Goal: Navigation & Orientation: Find specific page/section

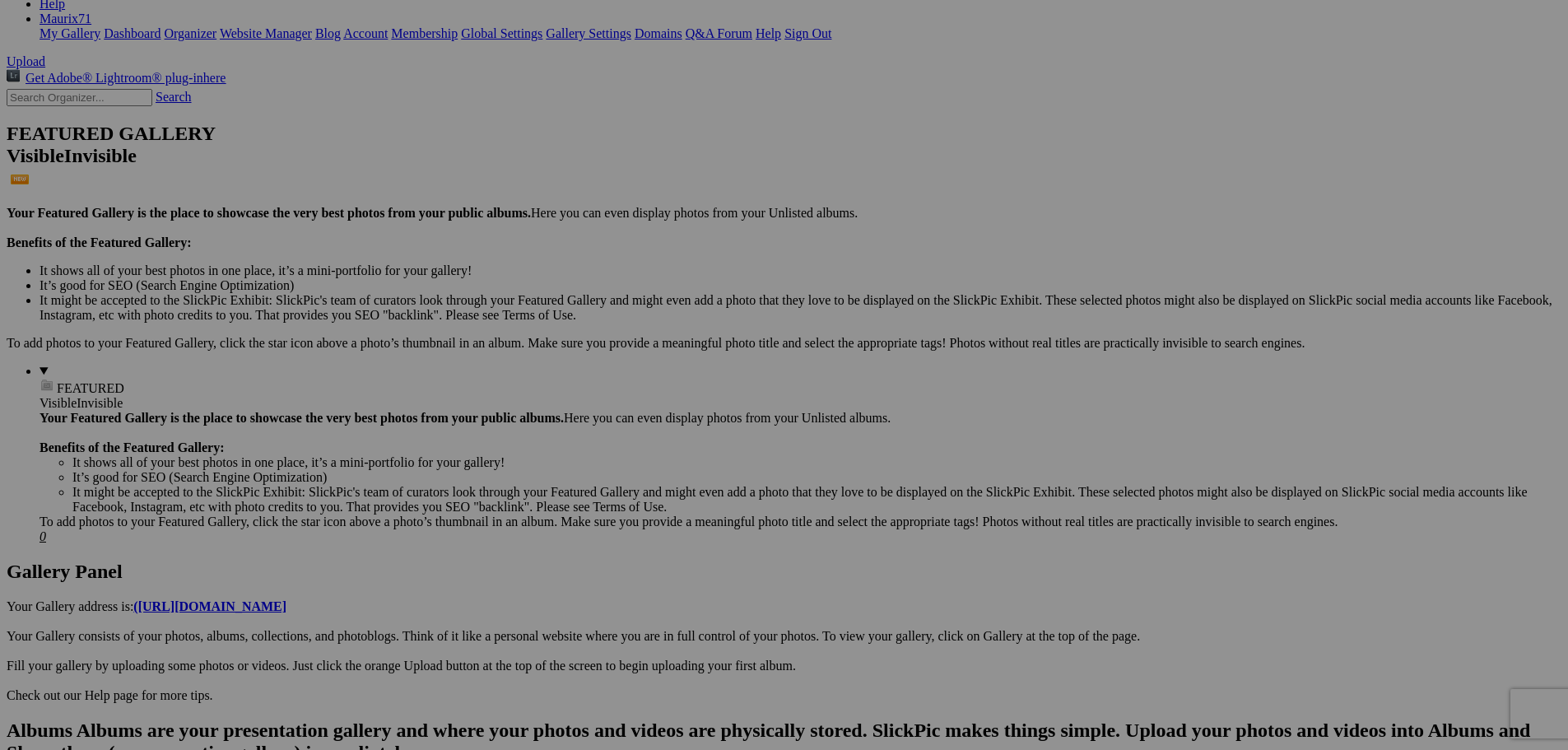
scroll to position [247, 0]
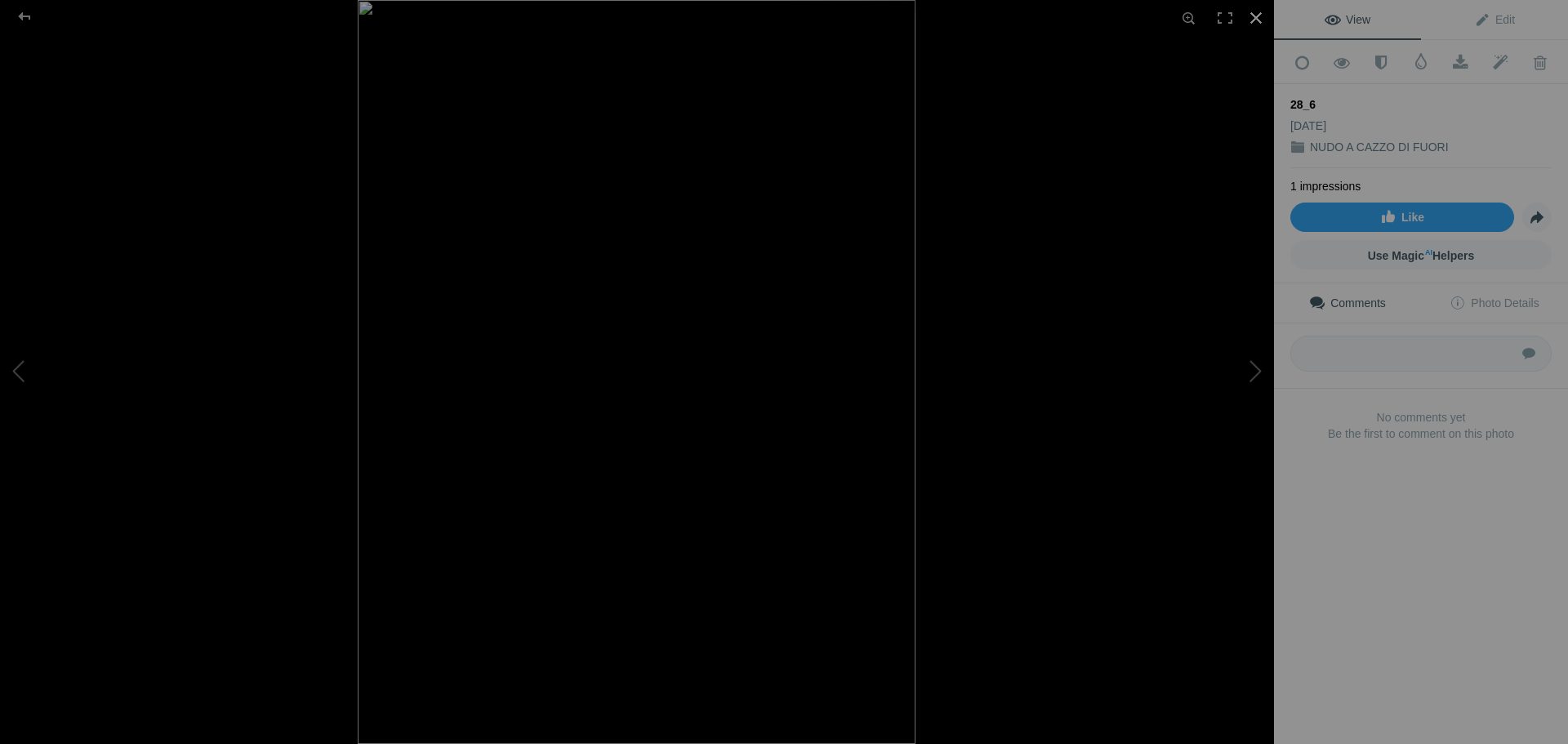
click at [1258, 16] on div at bounding box center [1256, 18] width 36 height 36
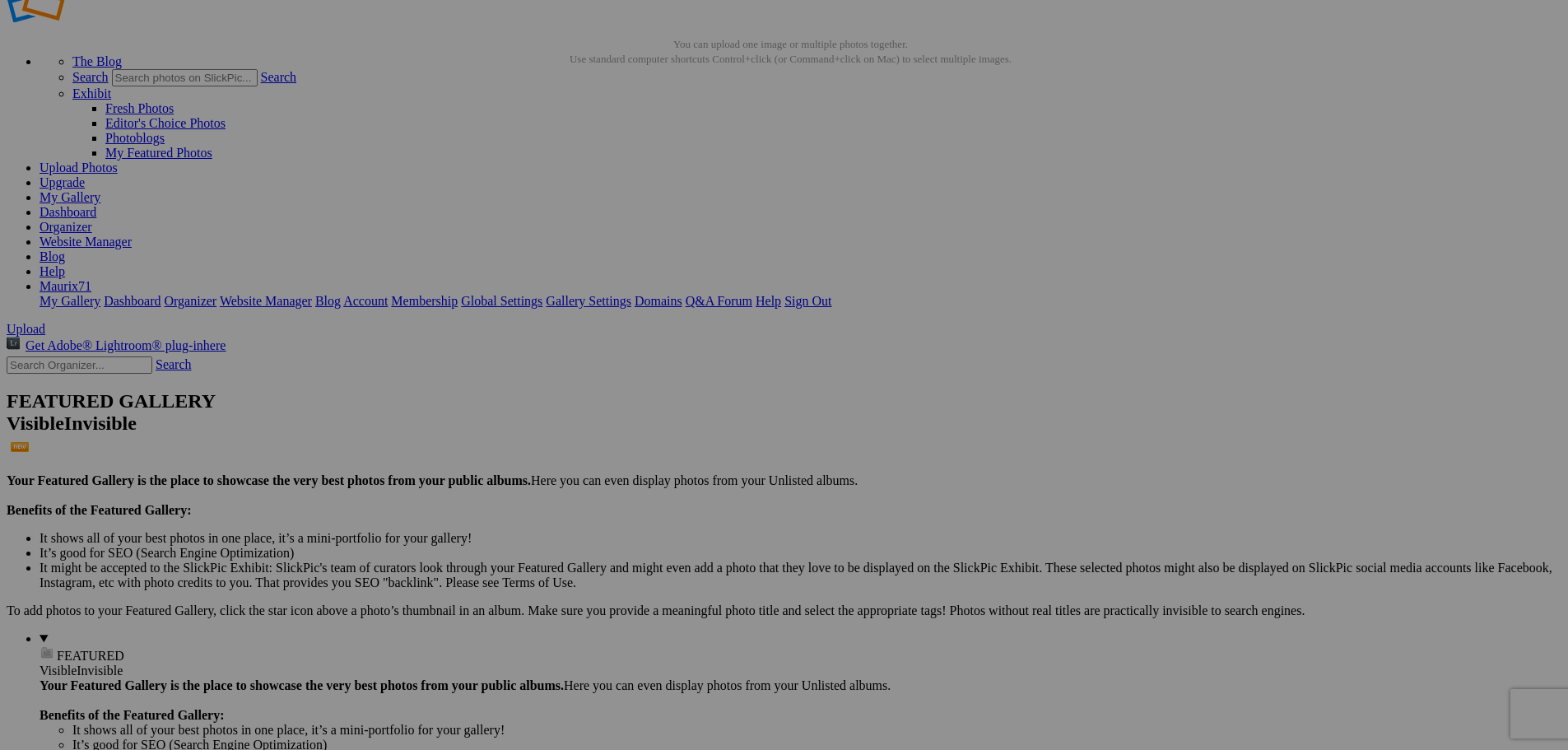
scroll to position [0, 0]
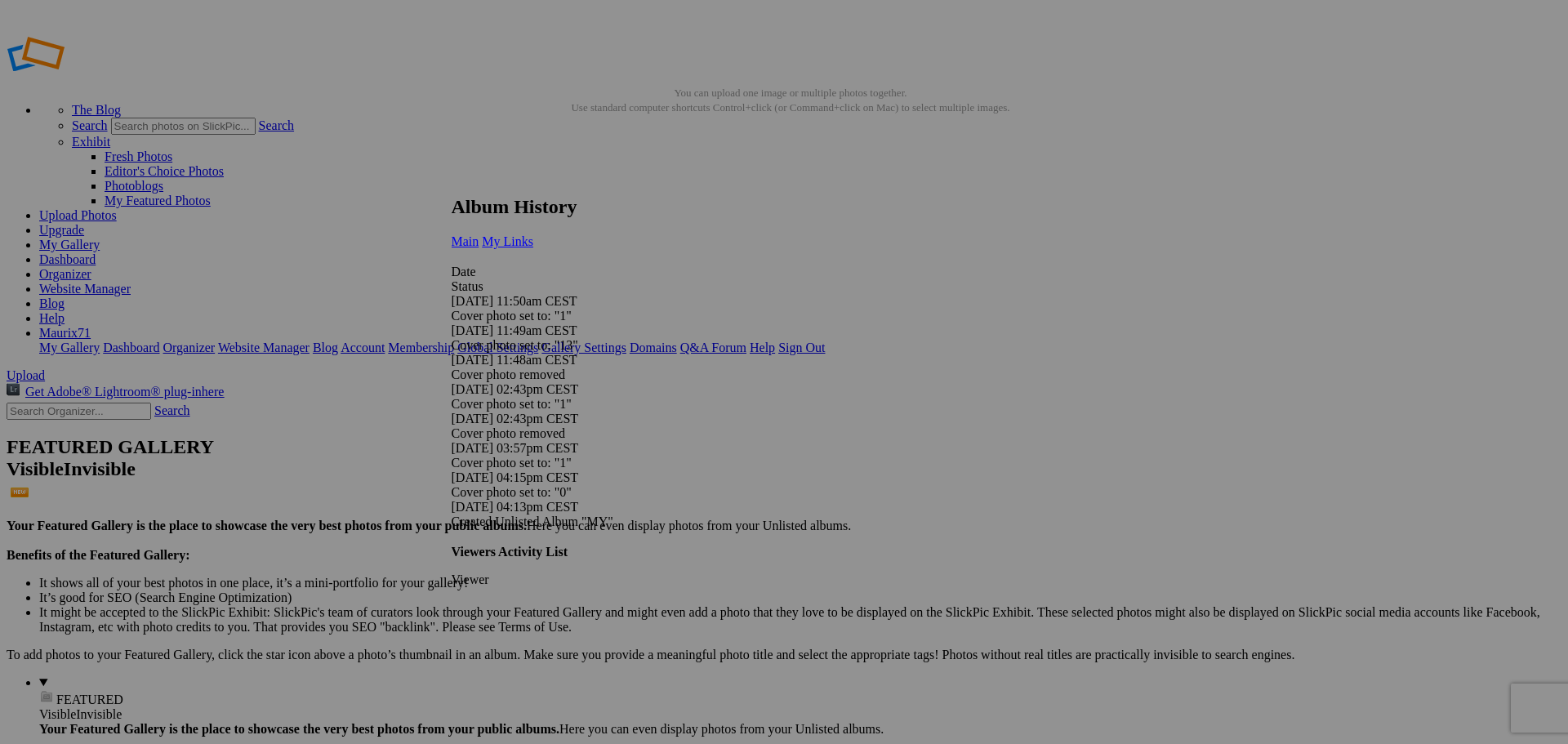
click at [533, 234] on link "My Links" at bounding box center [508, 241] width 52 height 14
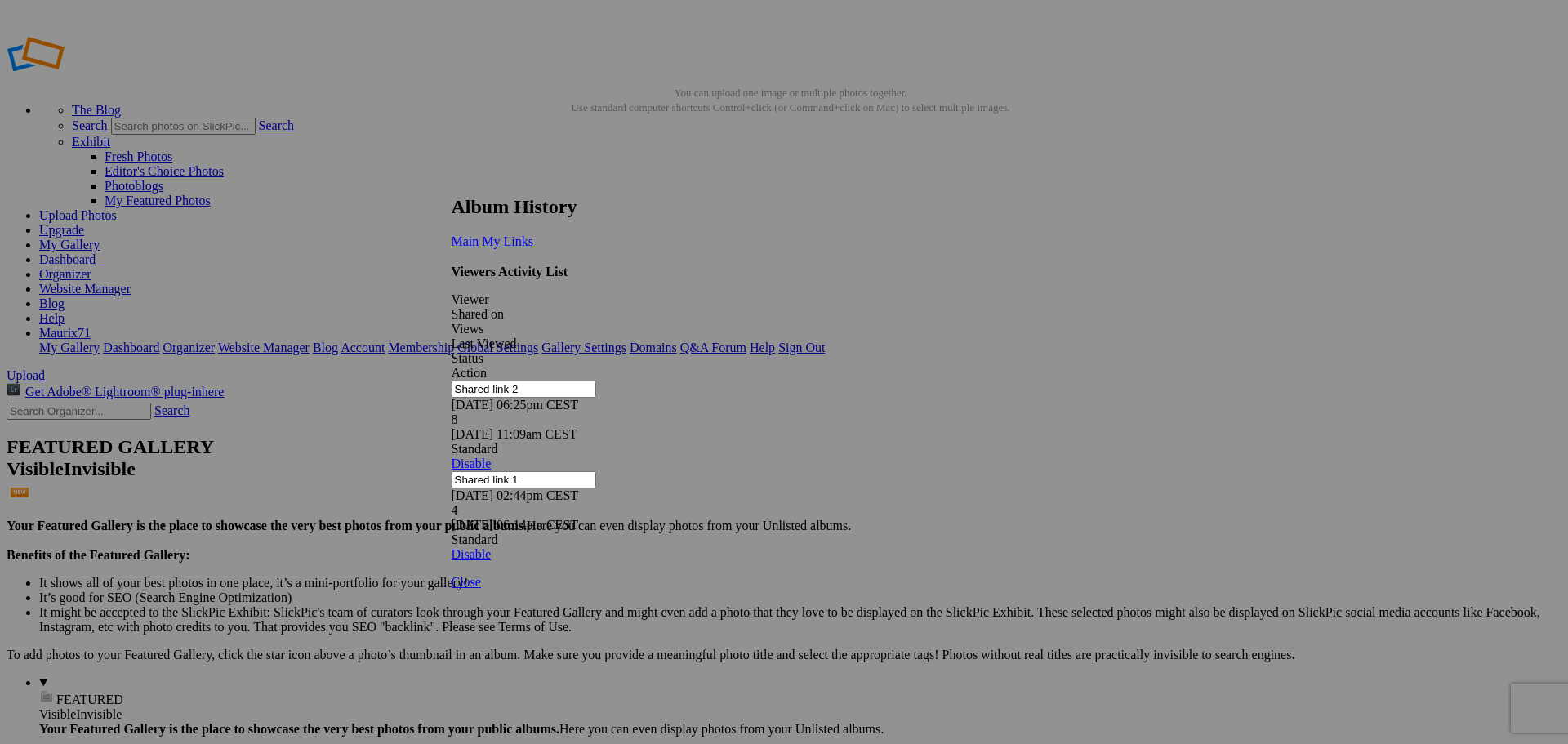
click at [452, 181] on link at bounding box center [452, 181] width 0 height 0
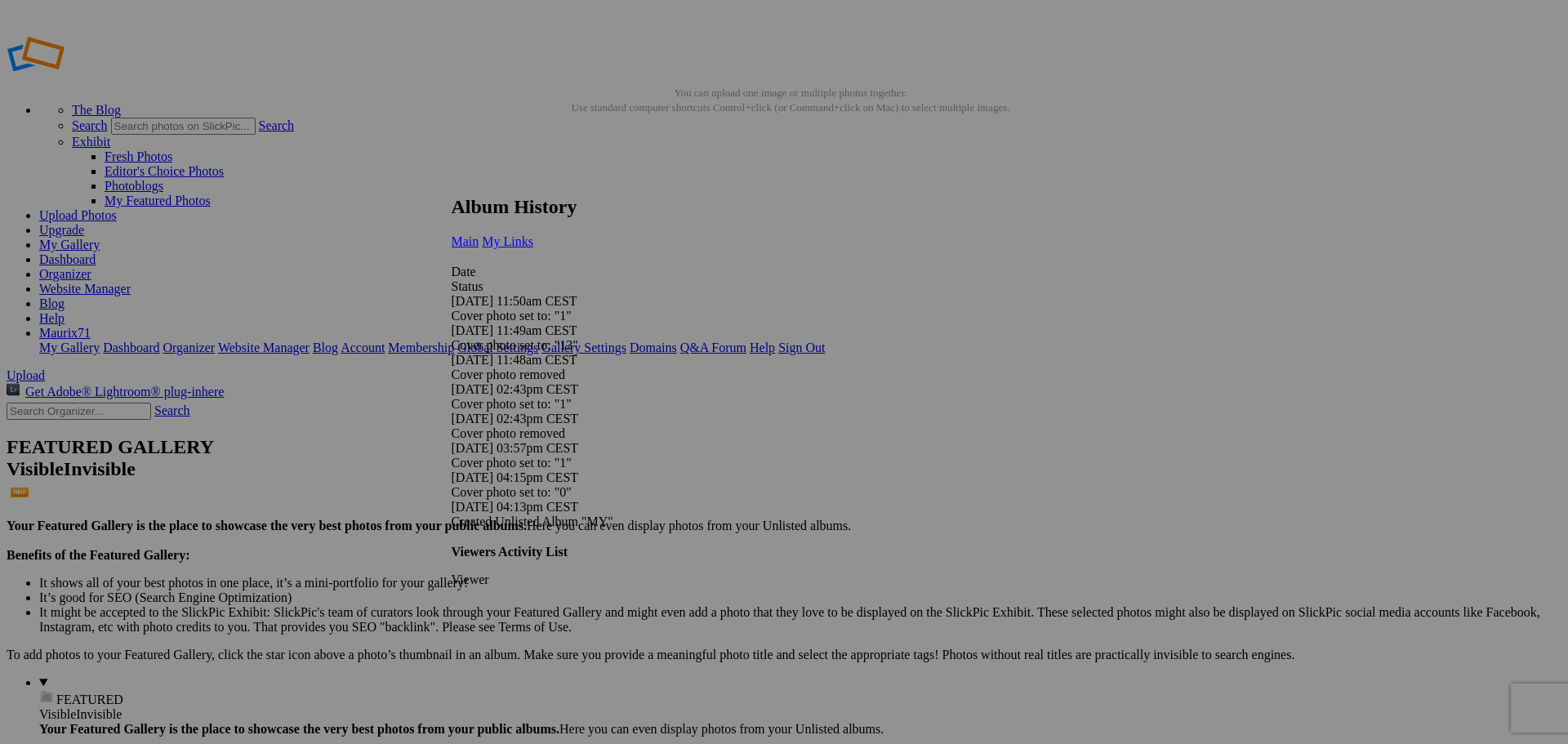
click at [533, 234] on span "My Links" at bounding box center [508, 241] width 52 height 14
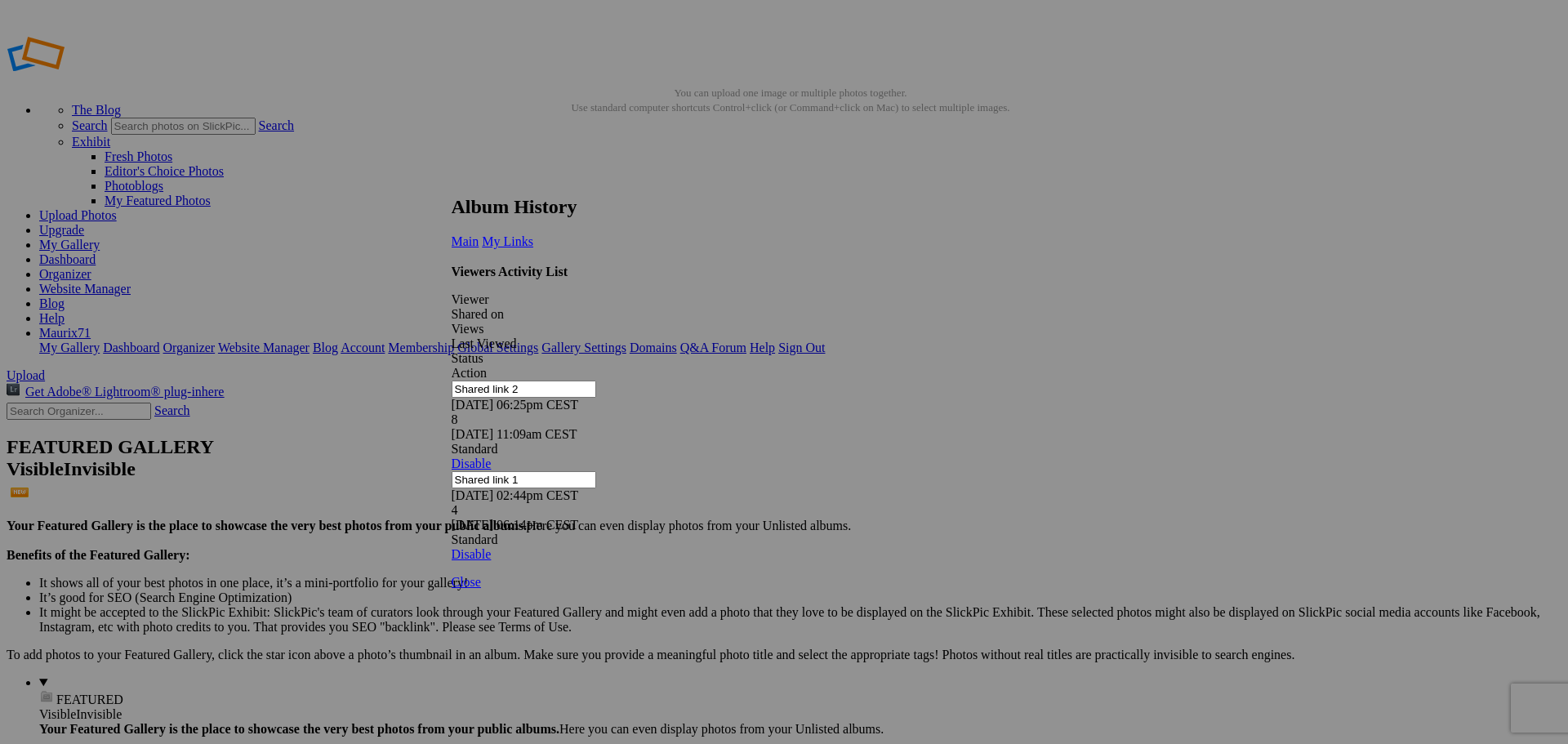
click at [452, 181] on link at bounding box center [452, 181] width 0 height 0
